Goal: Go to known website: Access a specific website the user already knows

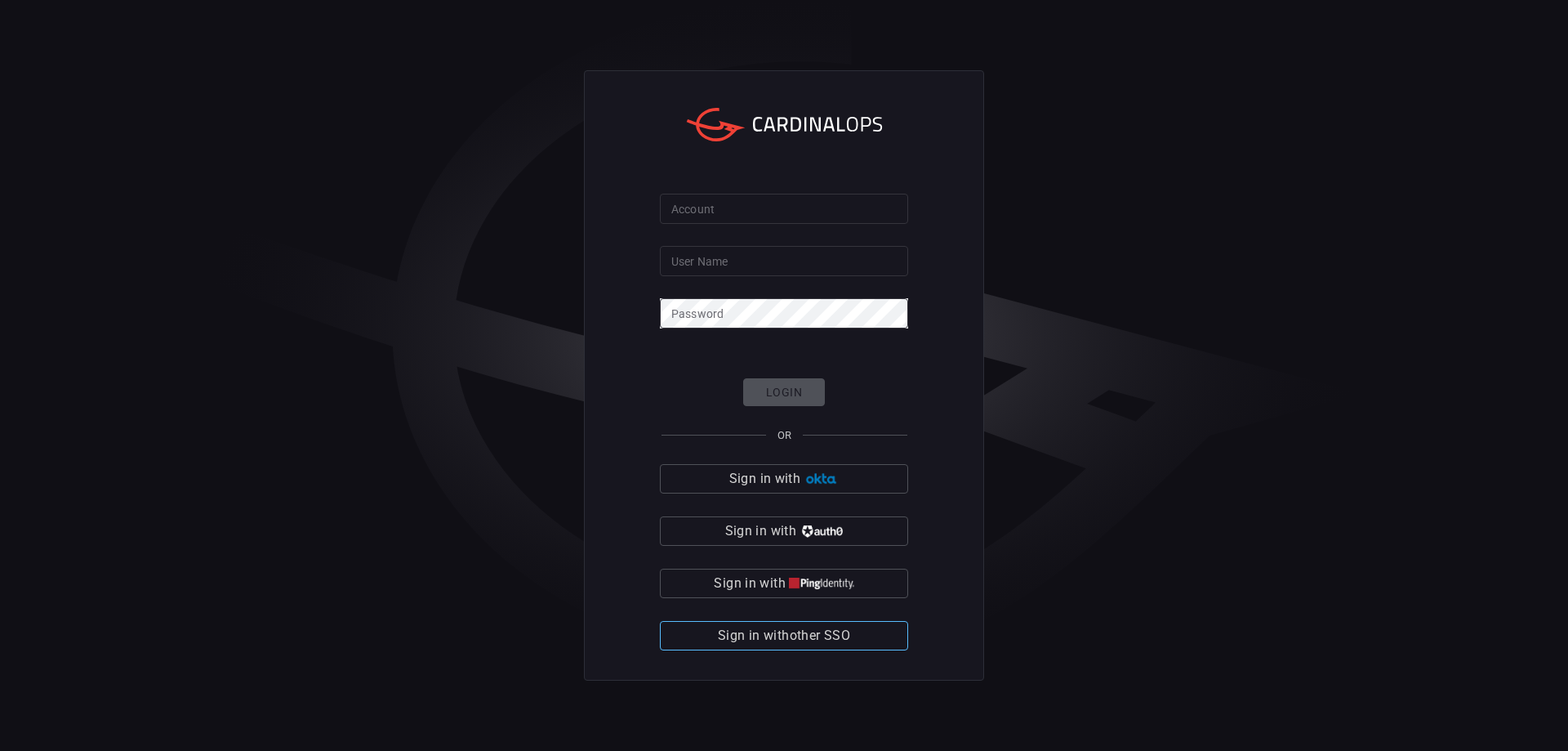
click at [741, 636] on span "Sign in with other SSO" at bounding box center [784, 635] width 132 height 23
click at [849, 628] on span "Sign in with other SSO" at bounding box center [784, 635] width 132 height 23
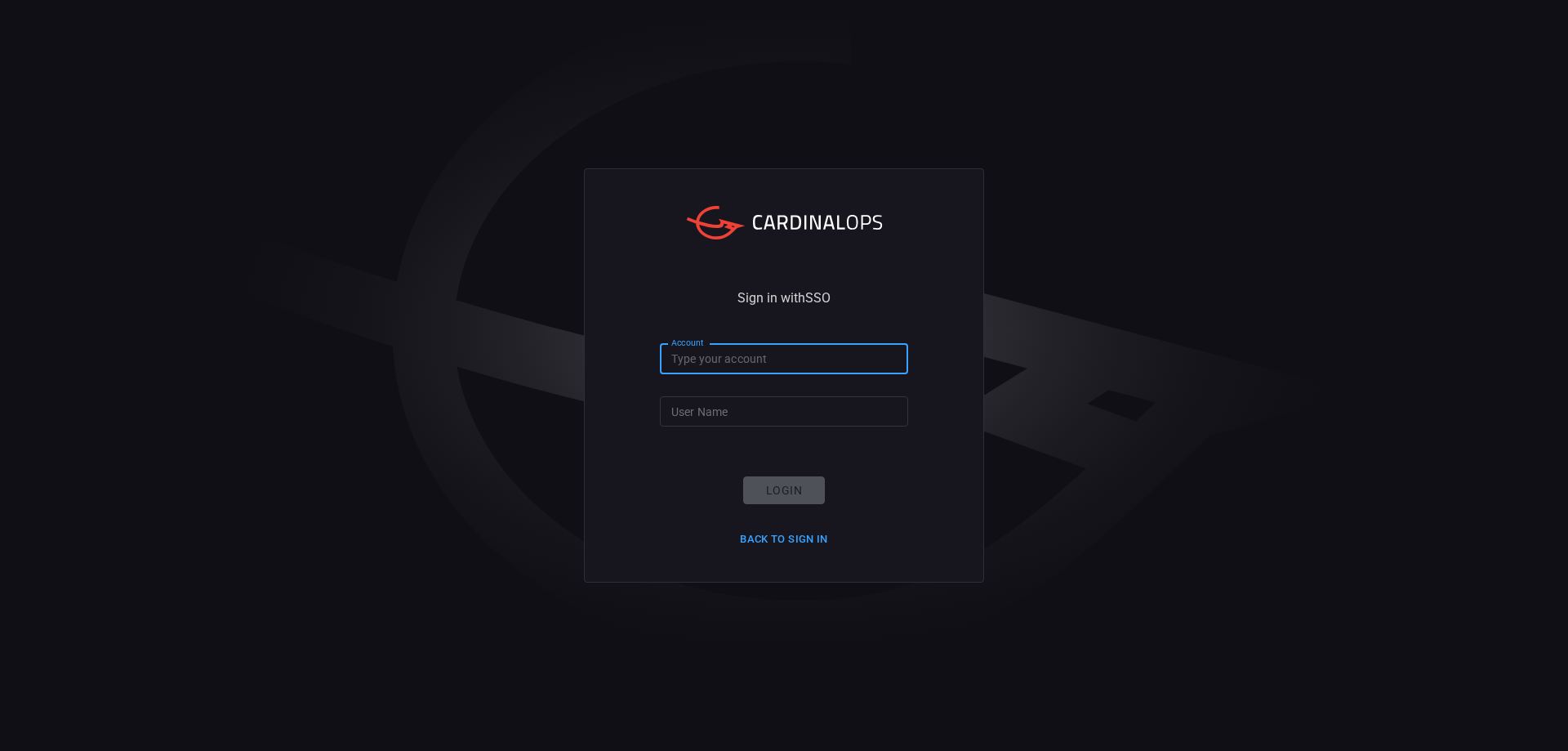
click at [767, 363] on input "Account" at bounding box center [783, 359] width 248 height 30
